Goal: Register for event/course

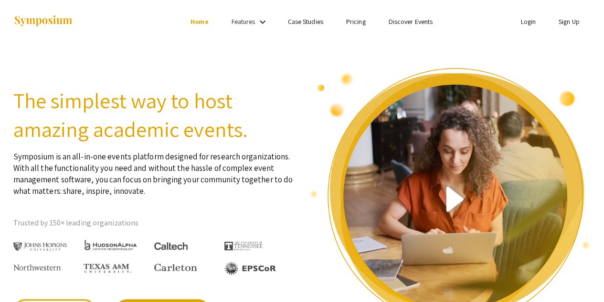
click at [561, 14] on ul "Login Sign Up" at bounding box center [495, 21] width 191 height 43
click at [563, 21] on link "Sign Up" at bounding box center [569, 21] width 21 height 9
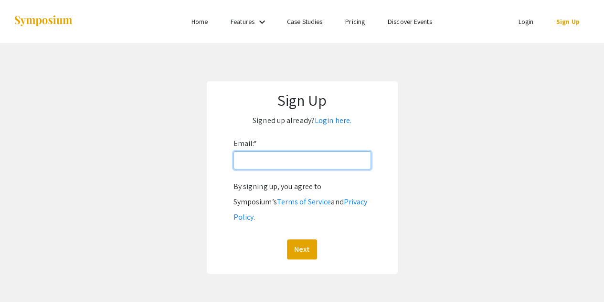
click at [284, 159] on input "Email: *" at bounding box center [303, 160] width 138 height 18
type input "[PERSON_NAME][EMAIL_ADDRESS][DOMAIN_NAME]"
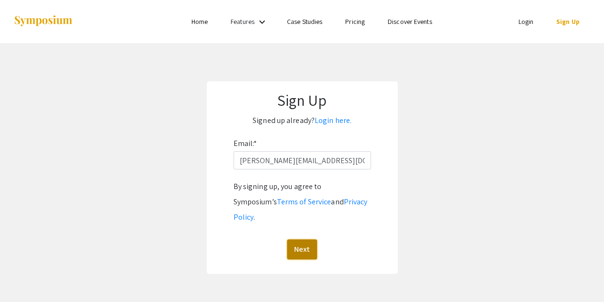
click at [305, 239] on button "Next" at bounding box center [302, 249] width 30 height 20
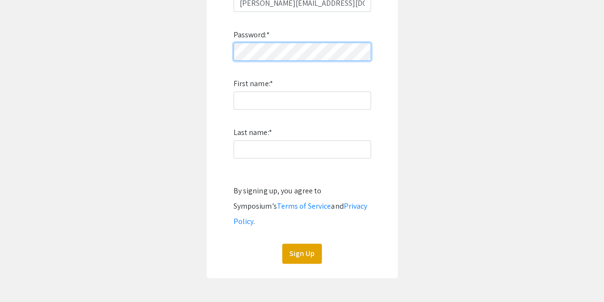
scroll to position [159, 0]
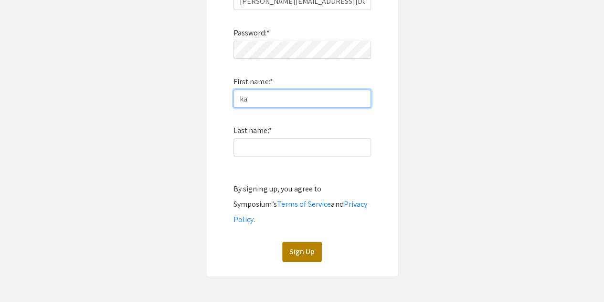
type input "k"
type input "Kaylin"
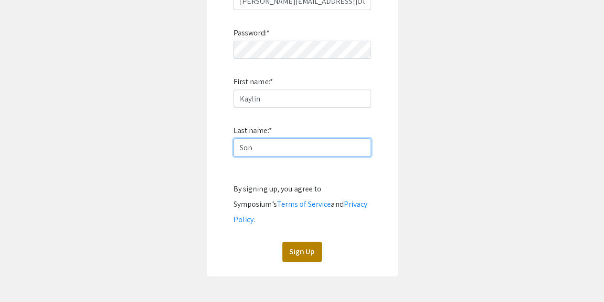
type input "Son"
click button "Sign Up" at bounding box center [302, 251] width 40 height 20
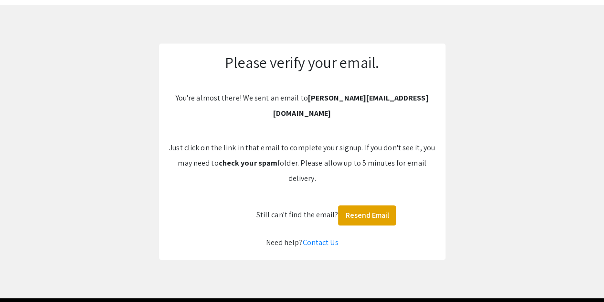
scroll to position [35, 0]
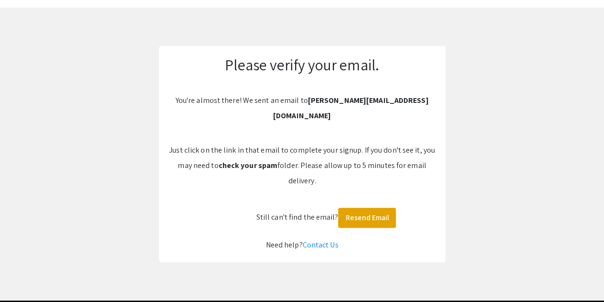
click at [134, 226] on app-signup "Please verify your email. You're almost there! We sent an email to [PERSON_NAME…" at bounding box center [302, 154] width 604 height 216
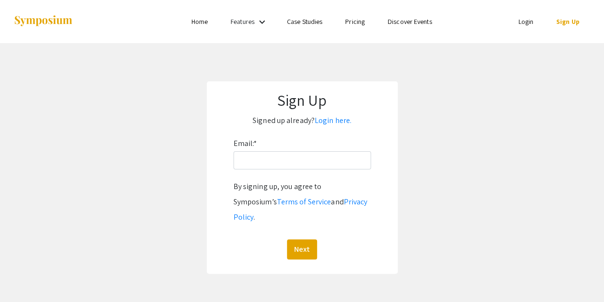
click at [524, 35] on ul "Login Sign Up" at bounding box center [495, 21] width 191 height 43
click at [525, 22] on link "Login" at bounding box center [525, 21] width 15 height 9
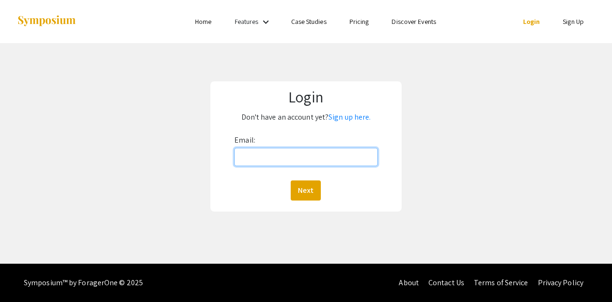
click at [295, 153] on input "Email:" at bounding box center [305, 157] width 143 height 18
type input "[PERSON_NAME][EMAIL_ADDRESS][DOMAIN_NAME]"
click at [291, 180] on button "Next" at bounding box center [306, 190] width 30 height 20
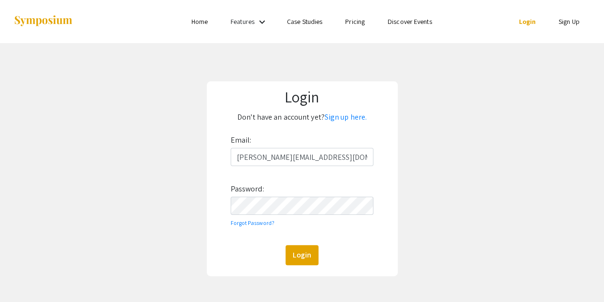
click at [292, 268] on div "Login Don't have an account yet? Sign up here. Email: sonka@oregonstate.edu Pas…" at bounding box center [302, 178] width 191 height 194
click at [315, 252] on button "Login" at bounding box center [302, 255] width 33 height 20
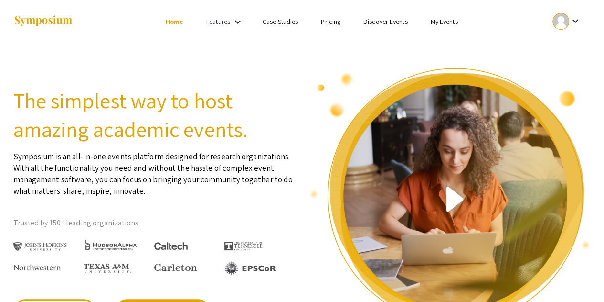
click at [402, 13] on ul "keyboard_arrow_down" at bounding box center [495, 21] width 191 height 43
click at [400, 23] on link "Discover Events" at bounding box center [386, 21] width 44 height 9
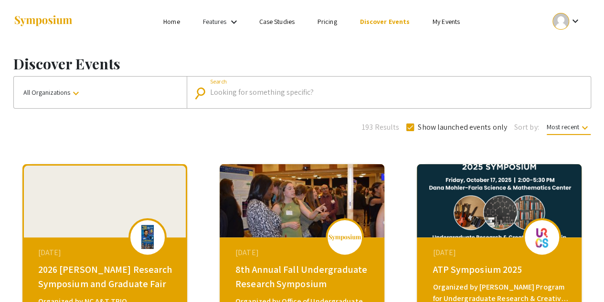
click at [241, 89] on input "Search" at bounding box center [394, 92] width 368 height 9
type input "oregon state university"
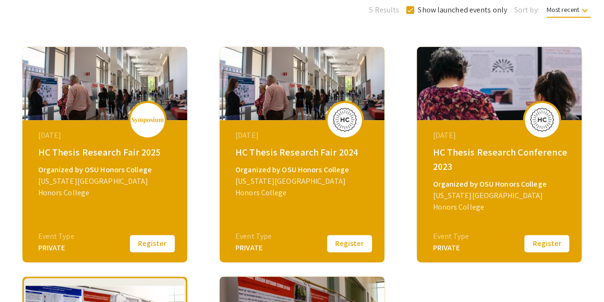
click at [153, 238] on button "Register" at bounding box center [153, 243] width 48 height 20
click at [357, 245] on button "Register" at bounding box center [350, 243] width 48 height 20
click at [555, 239] on button "Register" at bounding box center [547, 243] width 48 height 20
click at [154, 253] on div "March 11, 2025 HC Thesis Research Fair 2025 Organized by OSU Honors College Ore…" at bounding box center [104, 154] width 165 height 215
click at [159, 248] on button "Register" at bounding box center [153, 243] width 48 height 20
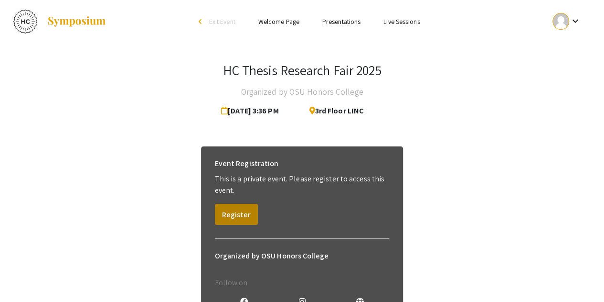
scroll to position [79, 0]
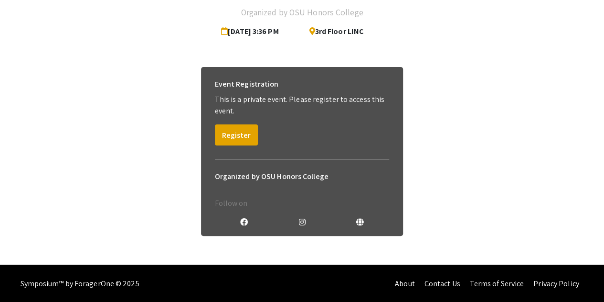
click at [241, 119] on div "Event Registration This is a private event. Please register to access this even…" at bounding box center [302, 110] width 190 height 86
click at [240, 122] on div "Event Registration This is a private event. Please register to access this even…" at bounding box center [302, 110] width 190 height 86
click at [240, 139] on button "Register" at bounding box center [236, 134] width 43 height 21
click at [235, 126] on button "Register" at bounding box center [236, 134] width 43 height 21
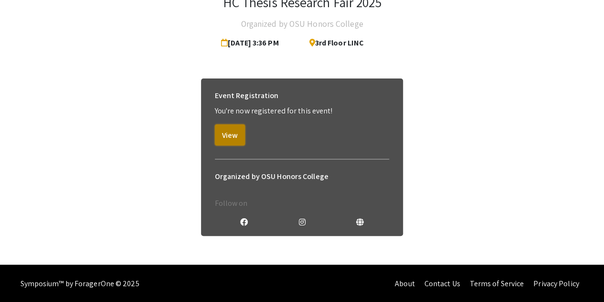
click at [236, 143] on button "View" at bounding box center [230, 134] width 30 height 21
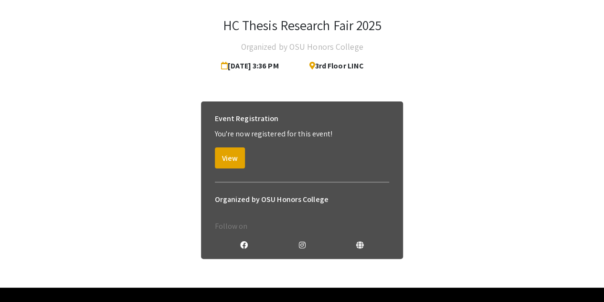
scroll to position [68, 0]
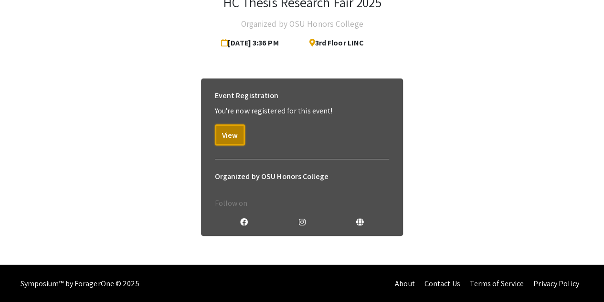
click at [236, 143] on button "View" at bounding box center [230, 134] width 30 height 21
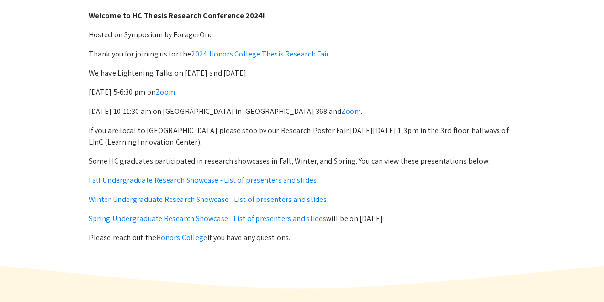
scroll to position [371, 0]
click at [192, 175] on link "Fall Undergraduate Research Showcase - List of presenters and slides" at bounding box center [203, 180] width 228 height 10
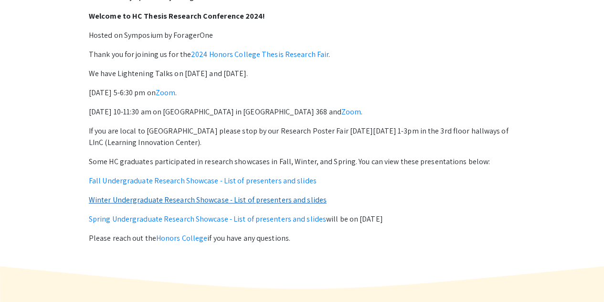
click at [153, 202] on link "Winter Undergraduate Research Showcase - List of presenters and slides" at bounding box center [208, 199] width 238 height 10
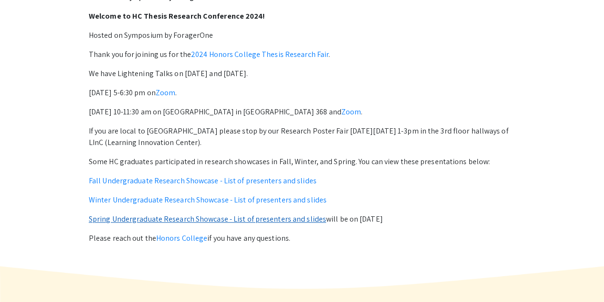
click at [132, 221] on link "Spring Undergraduate Research Showcase - List of presenters and slides" at bounding box center [207, 219] width 237 height 10
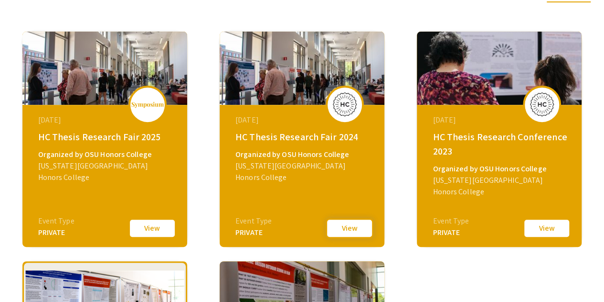
scroll to position [133, 0]
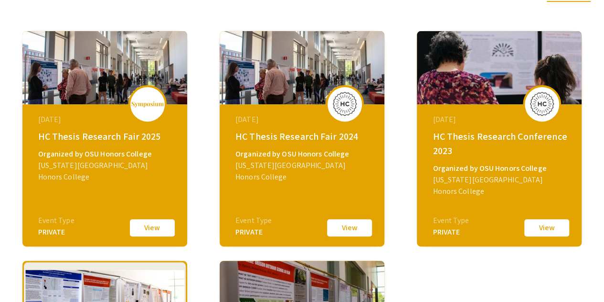
click at [349, 233] on button "View" at bounding box center [350, 227] width 48 height 20
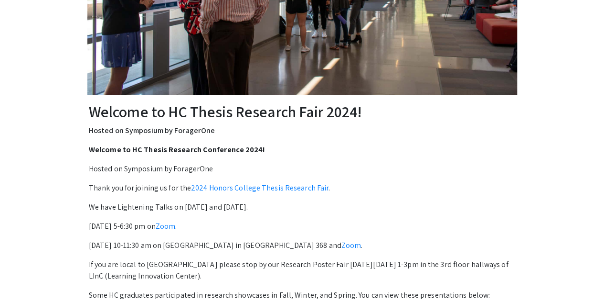
scroll to position [311, 0]
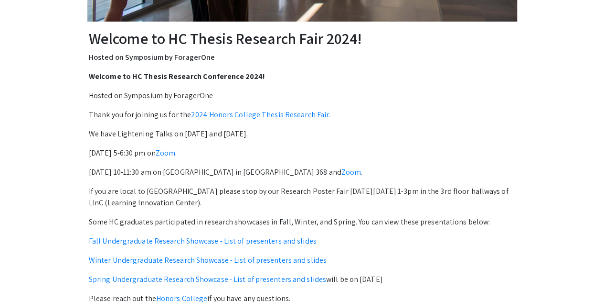
drag, startPoint x: 352, startPoint y: 229, endPoint x: 275, endPoint y: 226, distance: 76.6
click at [275, 226] on p "Some HC graduates participated in research showcases in Fall, Winter, and Sprin…" at bounding box center [302, 221] width 427 height 11
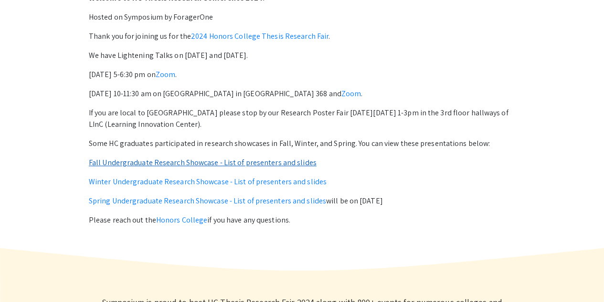
click at [273, 162] on link "Fall Undergraduate Research Showcase - List of presenters and slides" at bounding box center [203, 162] width 228 height 10
click at [151, 162] on link "Fall Undergraduate Research Showcase - List of presenters and slides" at bounding box center [203, 162] width 228 height 10
